Goal: Task Accomplishment & Management: Manage account settings

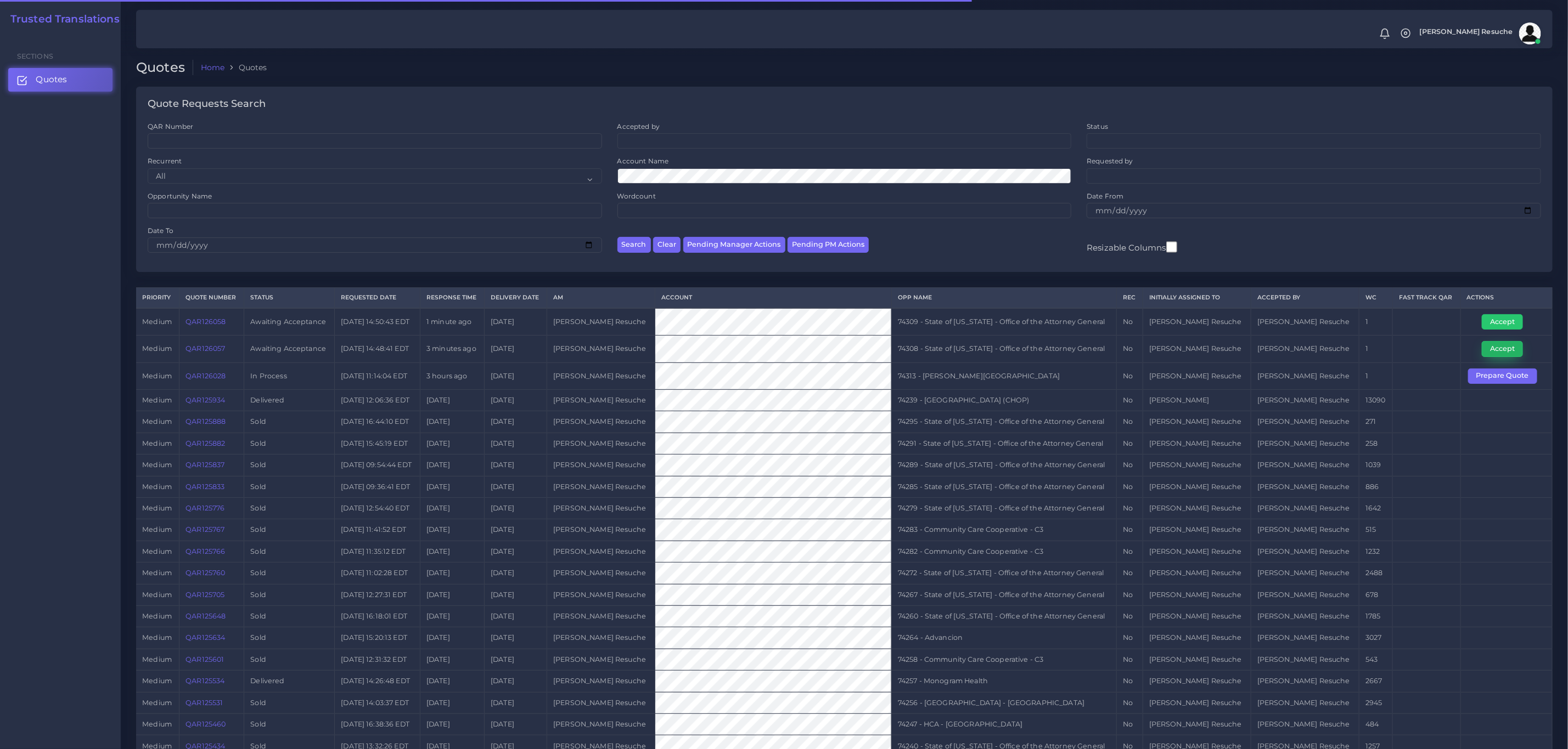
click at [1045, 351] on button "Accept" at bounding box center [1502, 348] width 41 height 15
click at [1045, 351] on td "74308 - State of [US_STATE] - Office of the Attorney General" at bounding box center [1003, 349] width 225 height 27
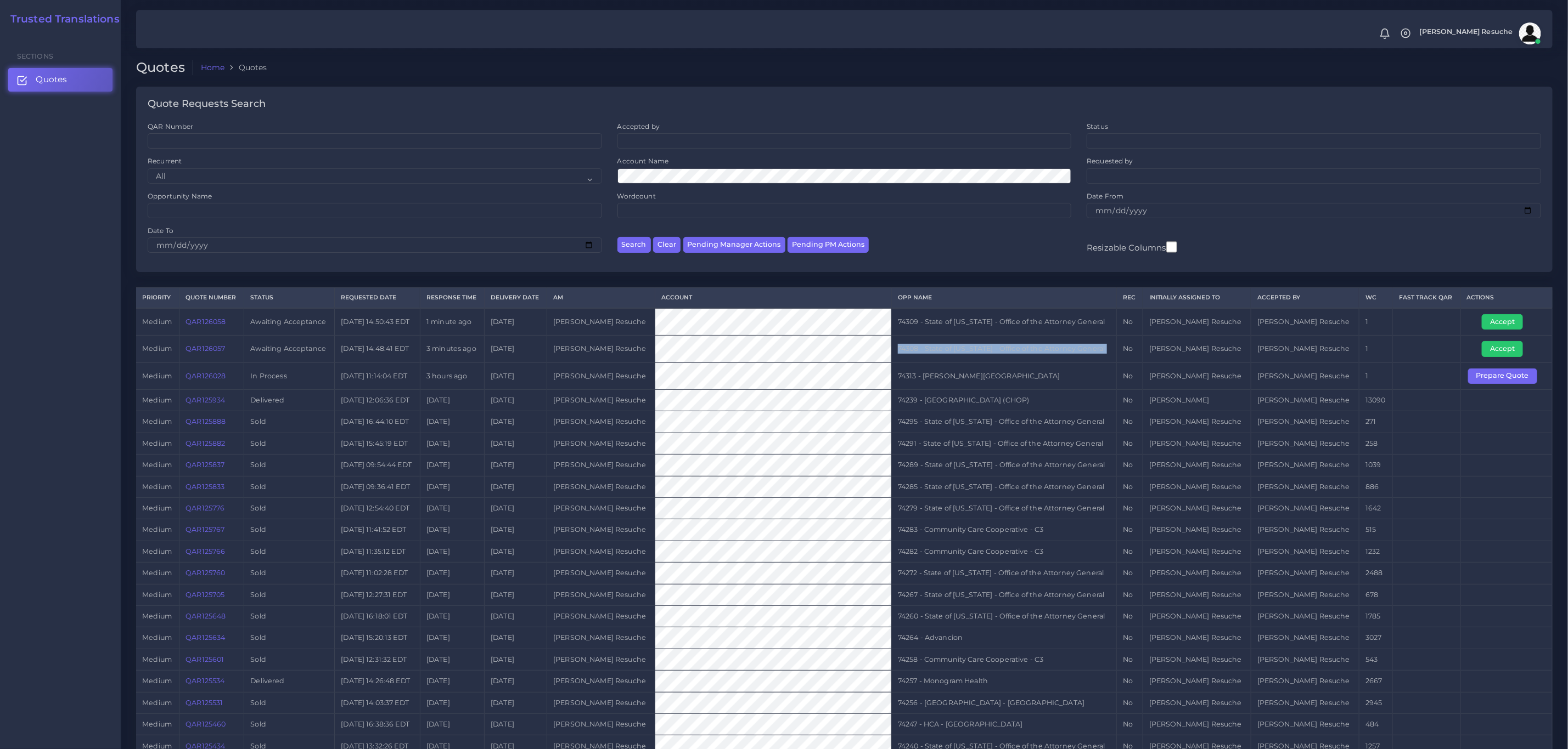
click at [1045, 351] on td "74308 - State of [US_STATE] - Office of the Attorney General" at bounding box center [1003, 349] width 225 height 27
copy tr "74308 - State of [US_STATE] - Office of the Attorney General"
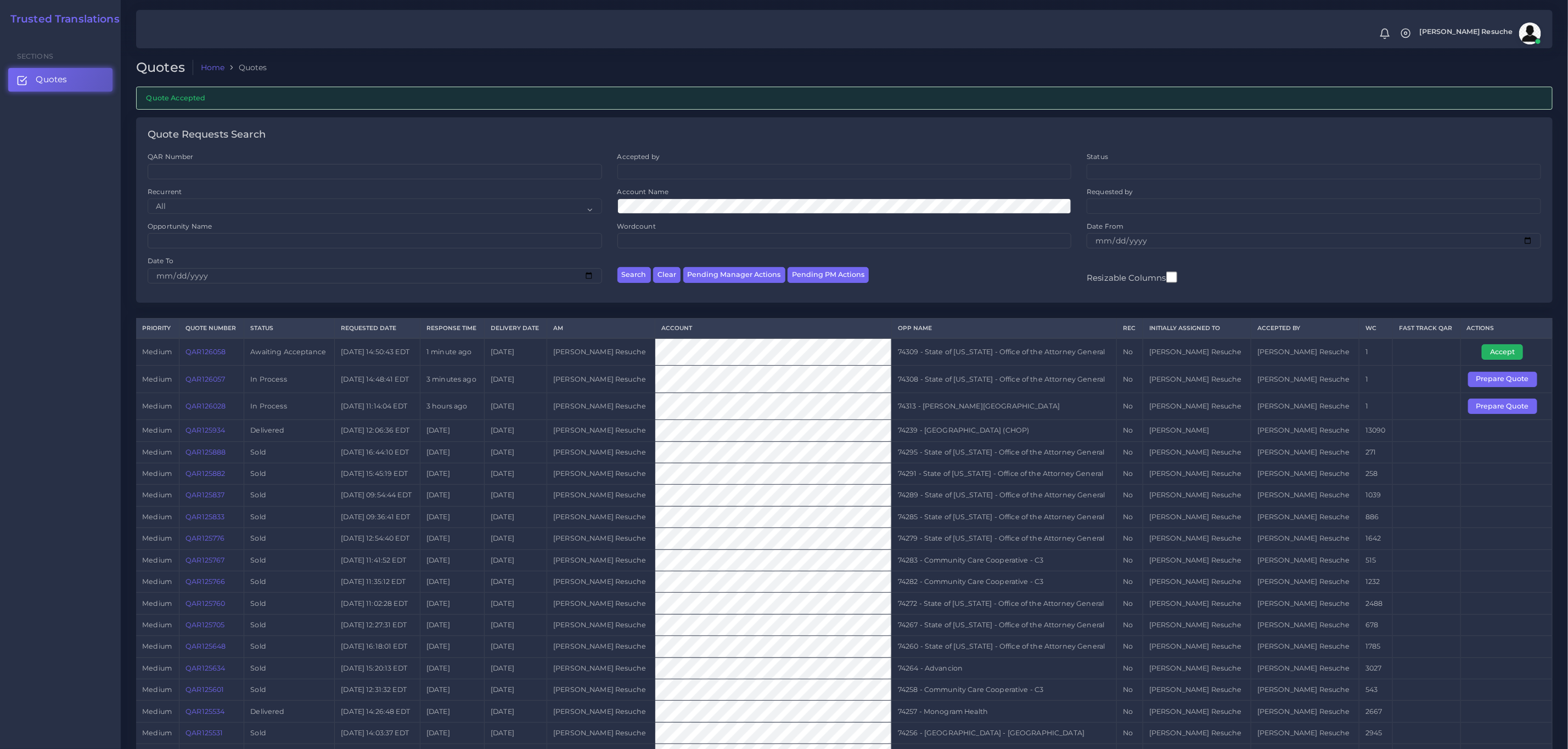
drag, startPoint x: 1497, startPoint y: 360, endPoint x: 1433, endPoint y: 358, distance: 64.0
click at [1497, 359] on button "Accept" at bounding box center [1502, 351] width 41 height 15
click at [999, 354] on td "74309 - State of [US_STATE] - Office of the Attorney General" at bounding box center [1003, 351] width 225 height 28
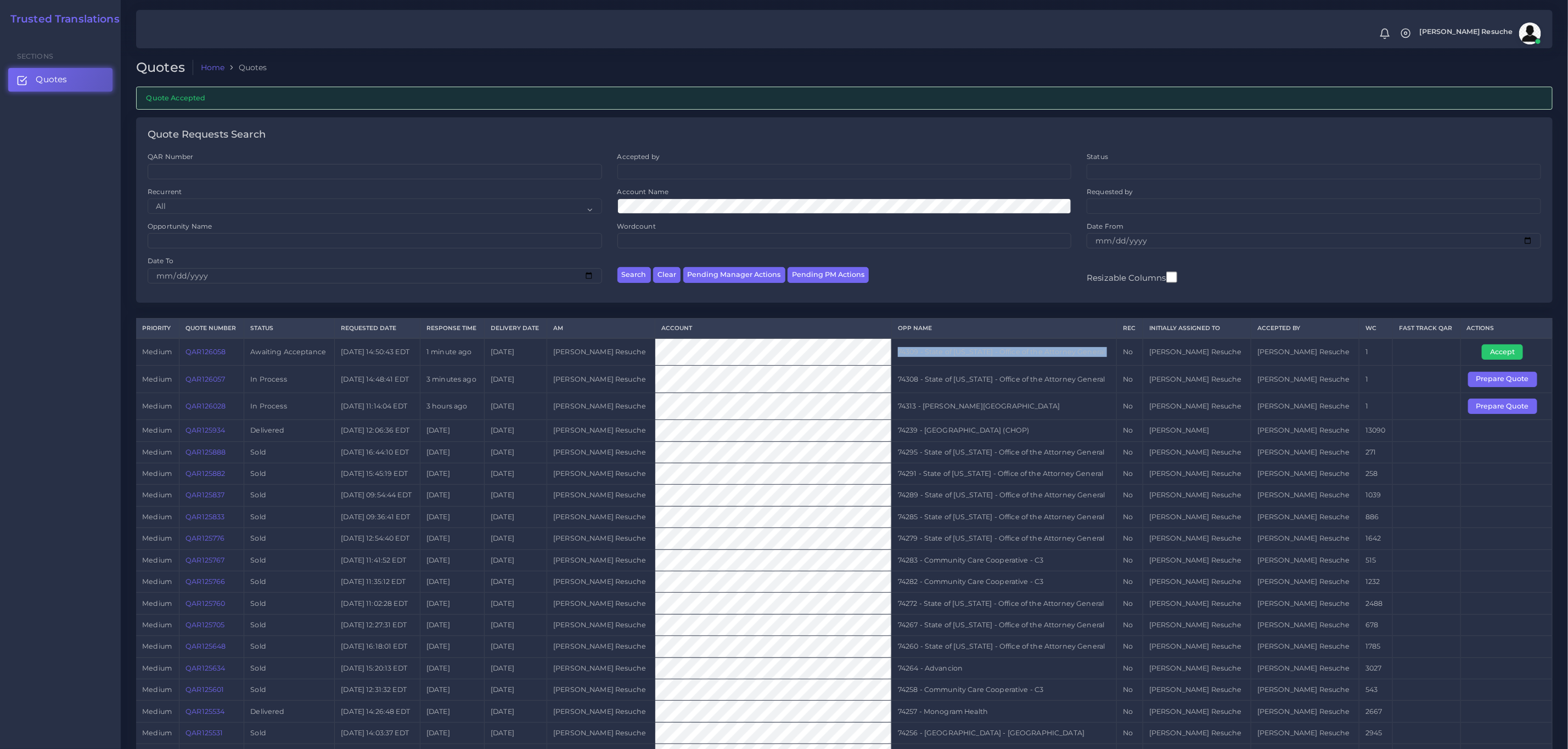
copy tr "74309 - State of [US_STATE] - Office of the Attorney General"
